Goal: Information Seeking & Learning: Find specific fact

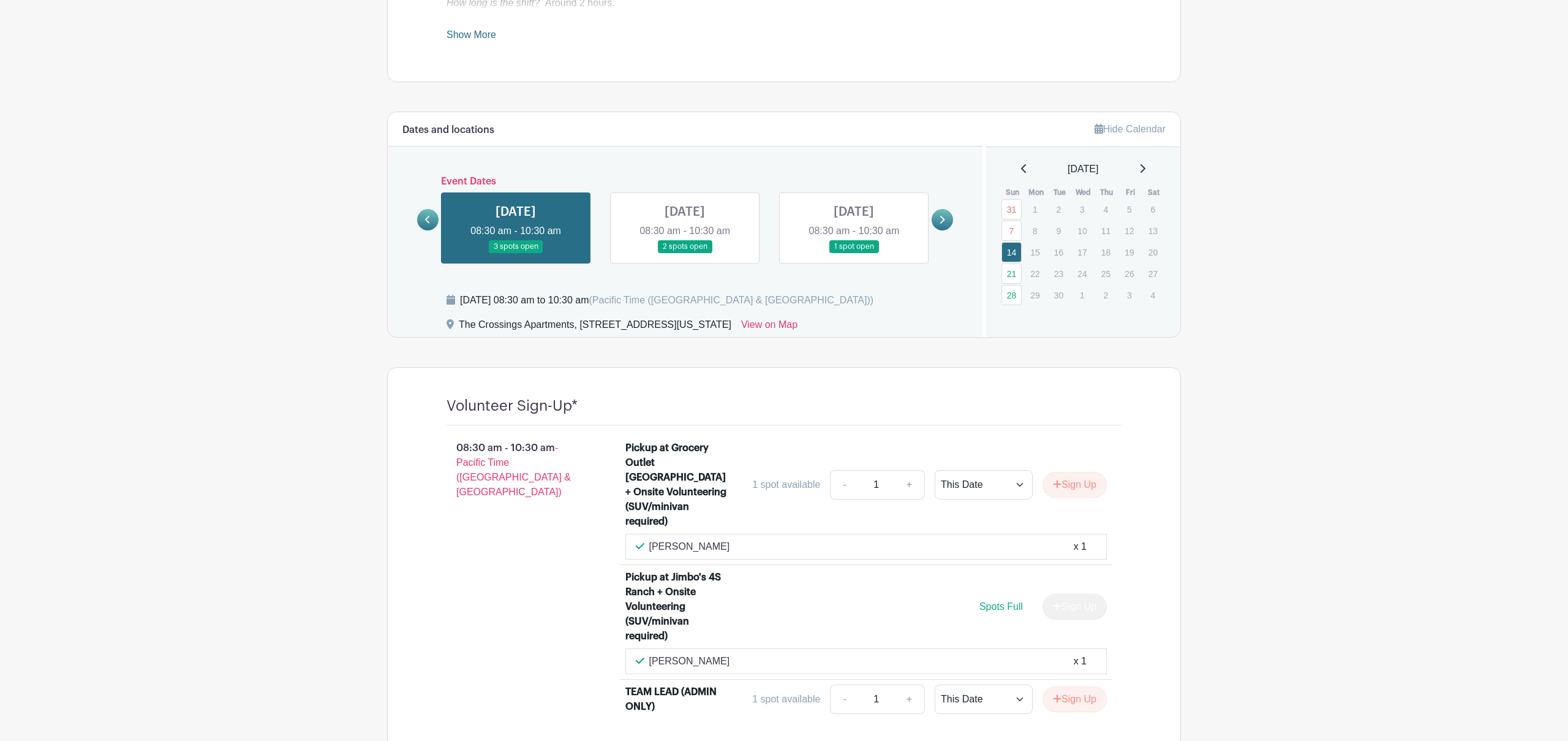
scroll to position [547, 0]
click at [934, 218] on link at bounding box center [943, 219] width 22 height 22
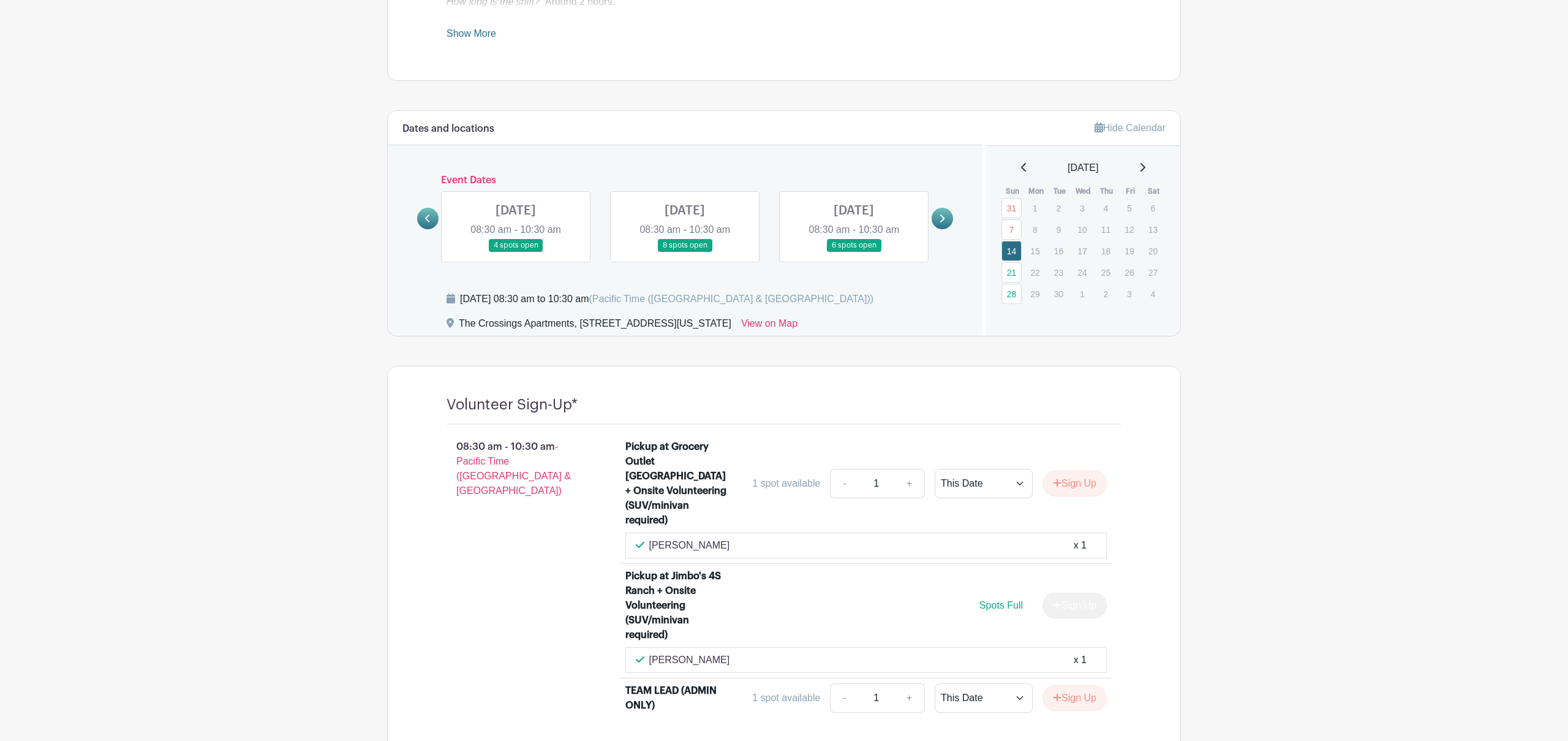
click at [936, 218] on link at bounding box center [943, 219] width 22 height 22
click at [515, 252] on link at bounding box center [515, 252] width 0 height 0
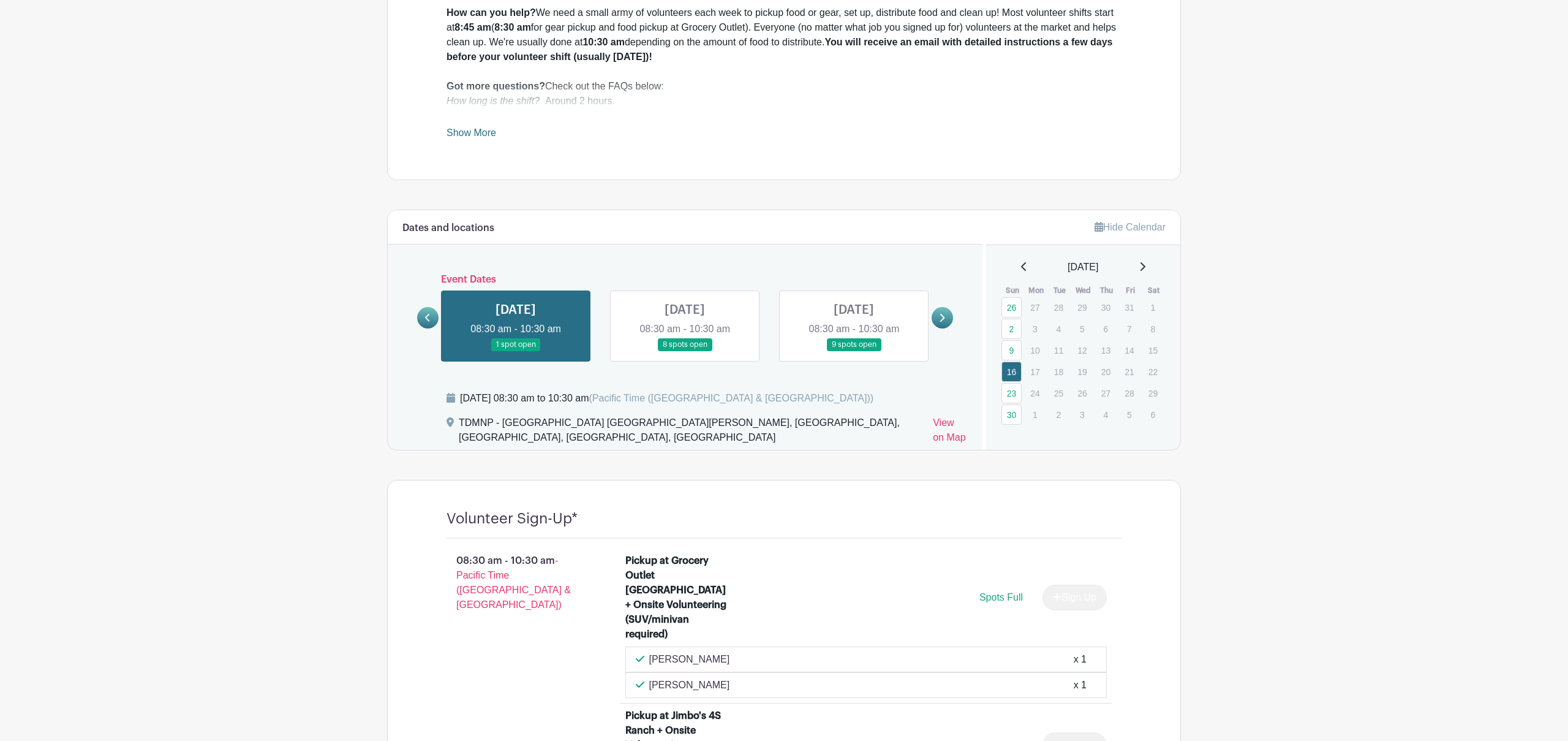
scroll to position [445, 0]
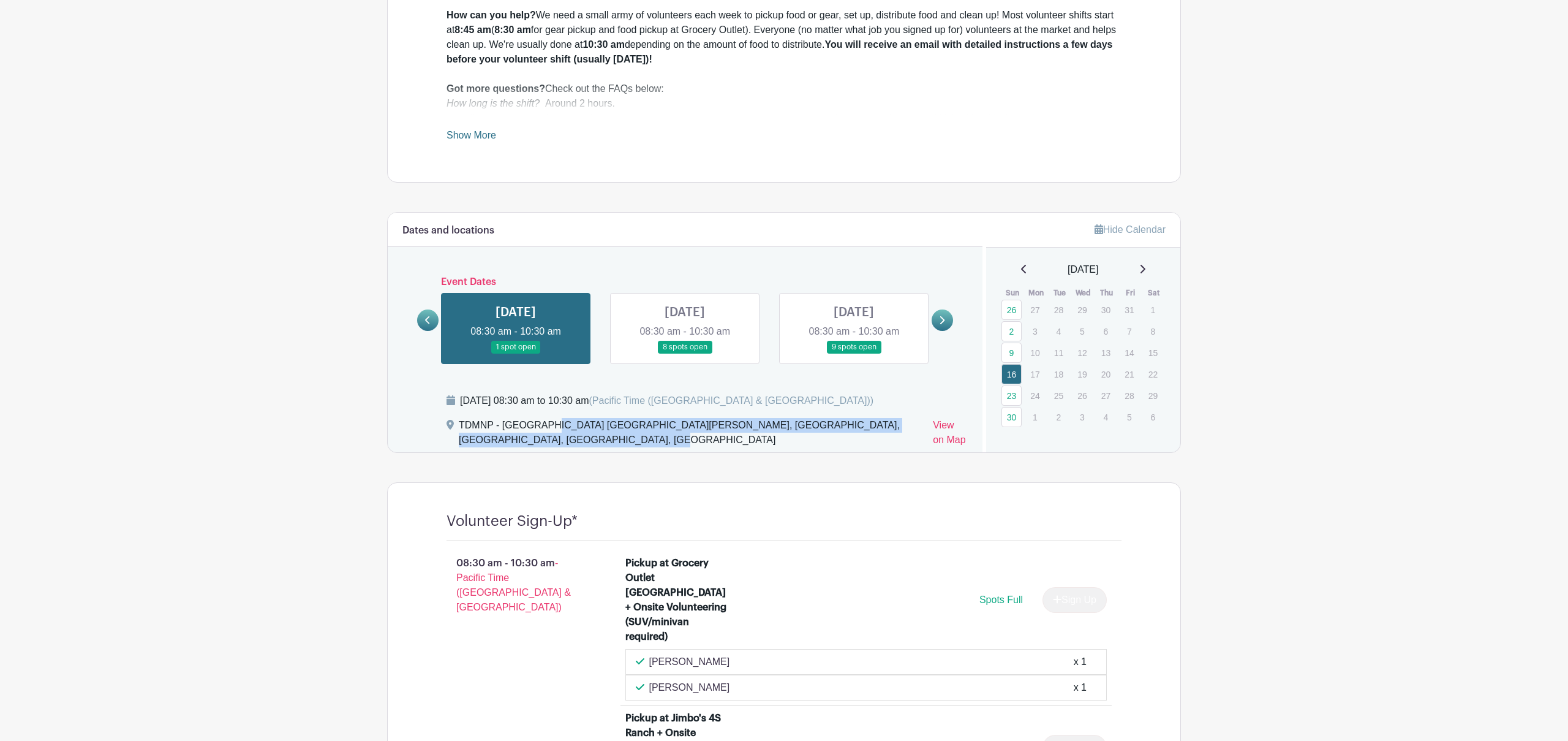
drag, startPoint x: 550, startPoint y: 437, endPoint x: 505, endPoint y: 429, distance: 45.7
click at [505, 429] on div "TDMNP - [GEOGRAPHIC_DATA] [GEOGRAPHIC_DATA][PERSON_NAME], [GEOGRAPHIC_DATA], [G…" at bounding box center [691, 434] width 465 height 34
copy div "Cross Streets [GEOGRAPHIC_DATA][PERSON_NAME], [GEOGRAPHIC_DATA], [GEOGRAPHIC_DA…"
